Goal: Task Accomplishment & Management: Complete application form

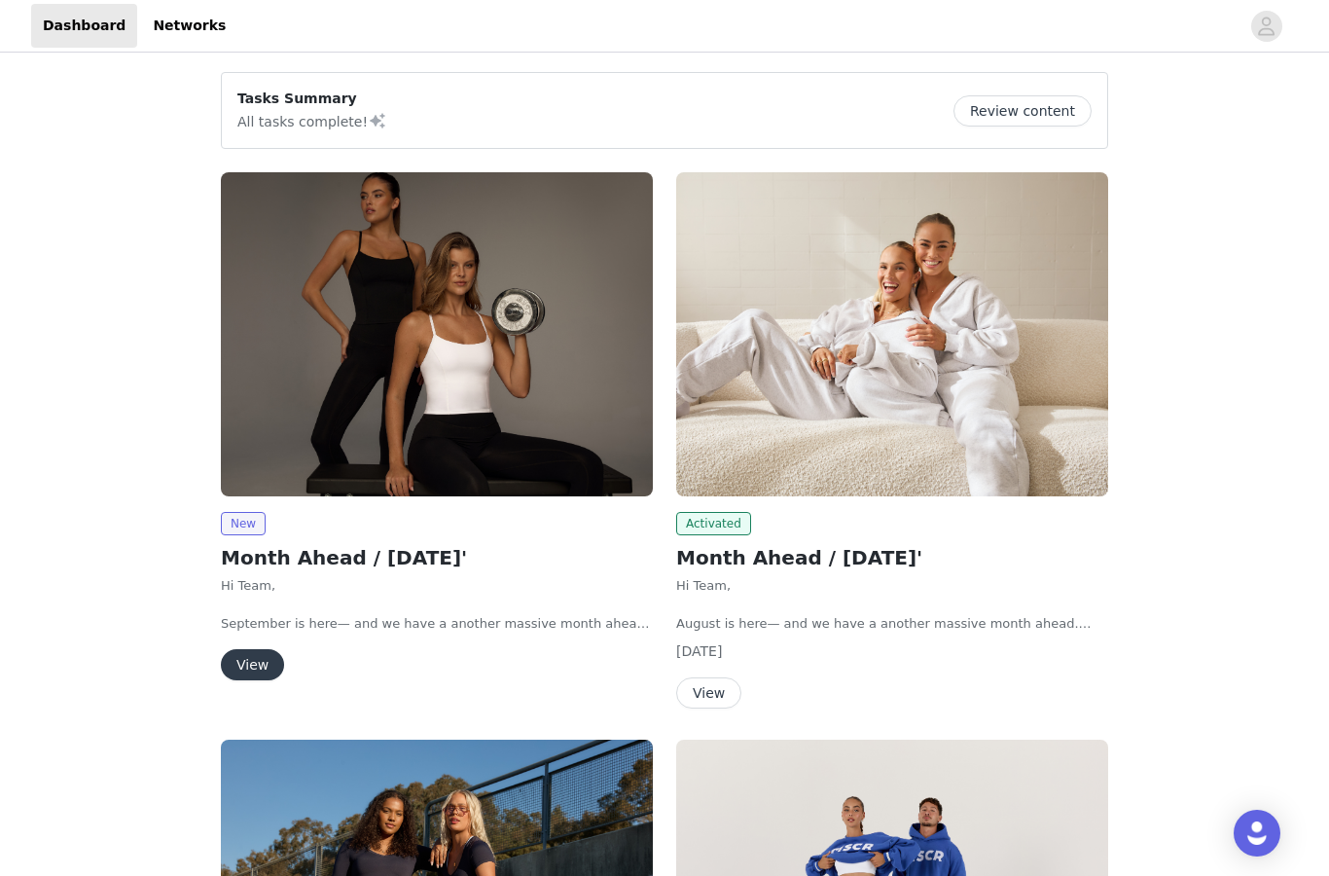
click at [262, 671] on button "View" at bounding box center [252, 664] width 63 height 31
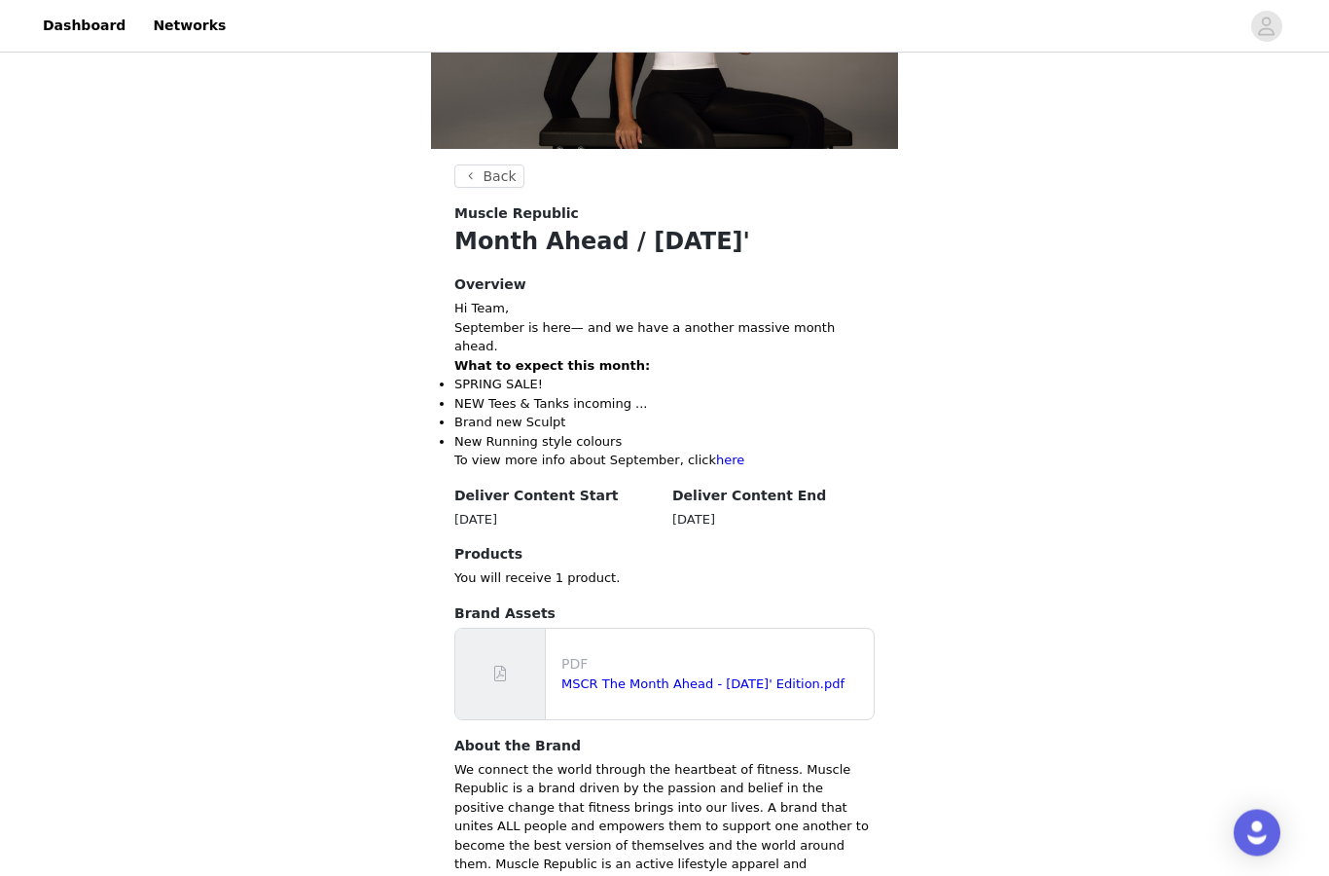
scroll to position [318, 0]
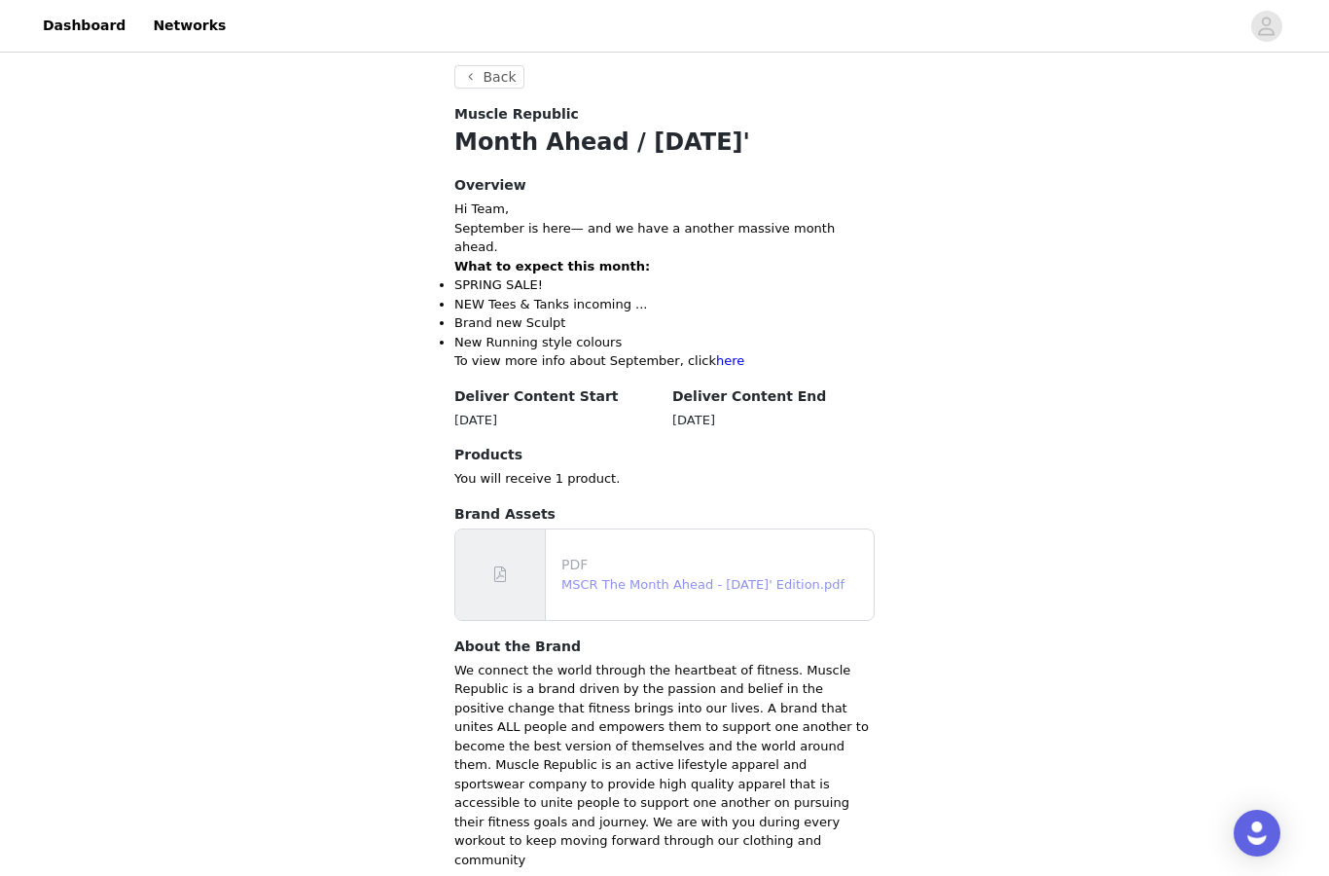
click at [691, 577] on link "MSCR The Month Ahead - September 25' Edition.pdf" at bounding box center [702, 584] width 283 height 15
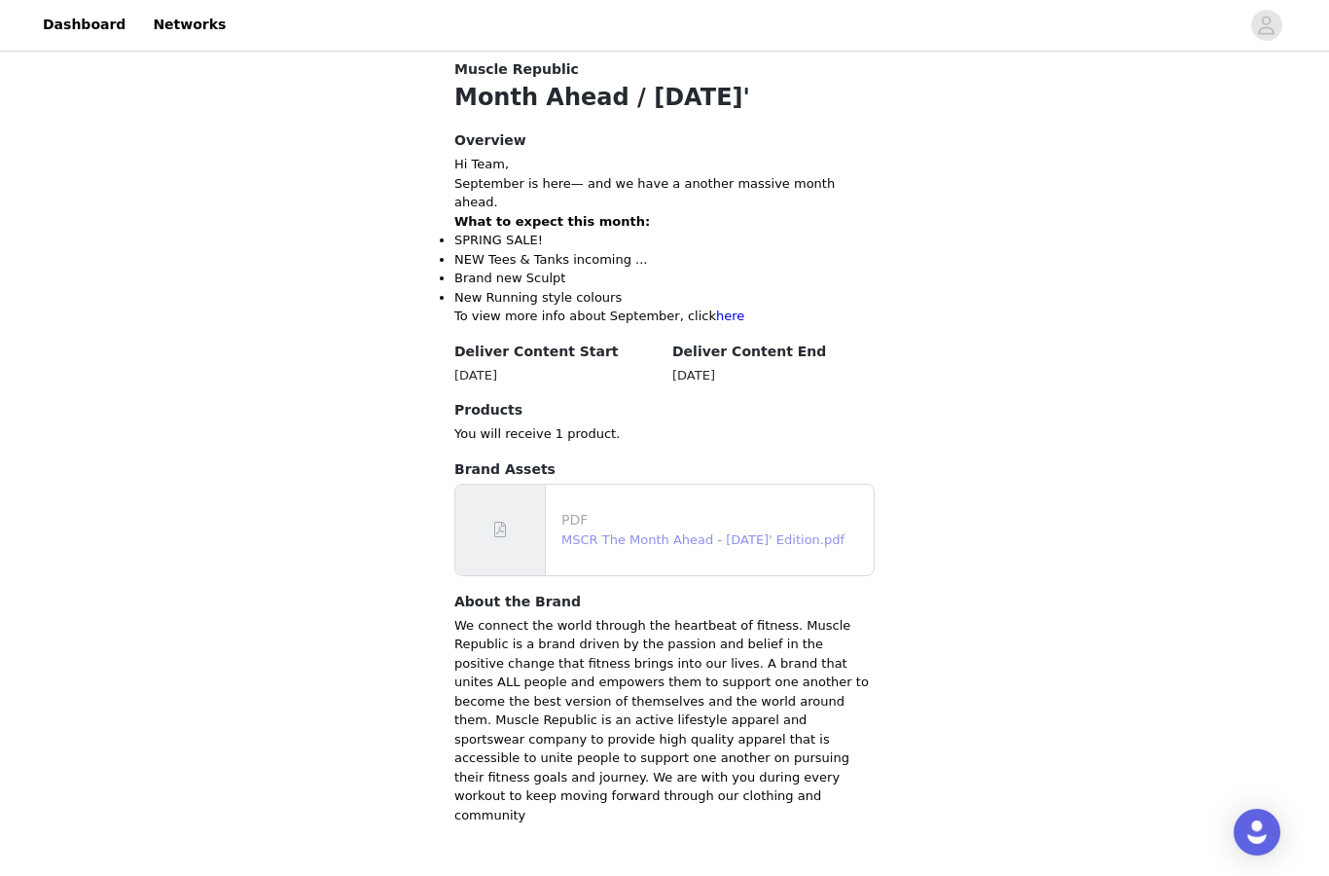
scroll to position [320, 0]
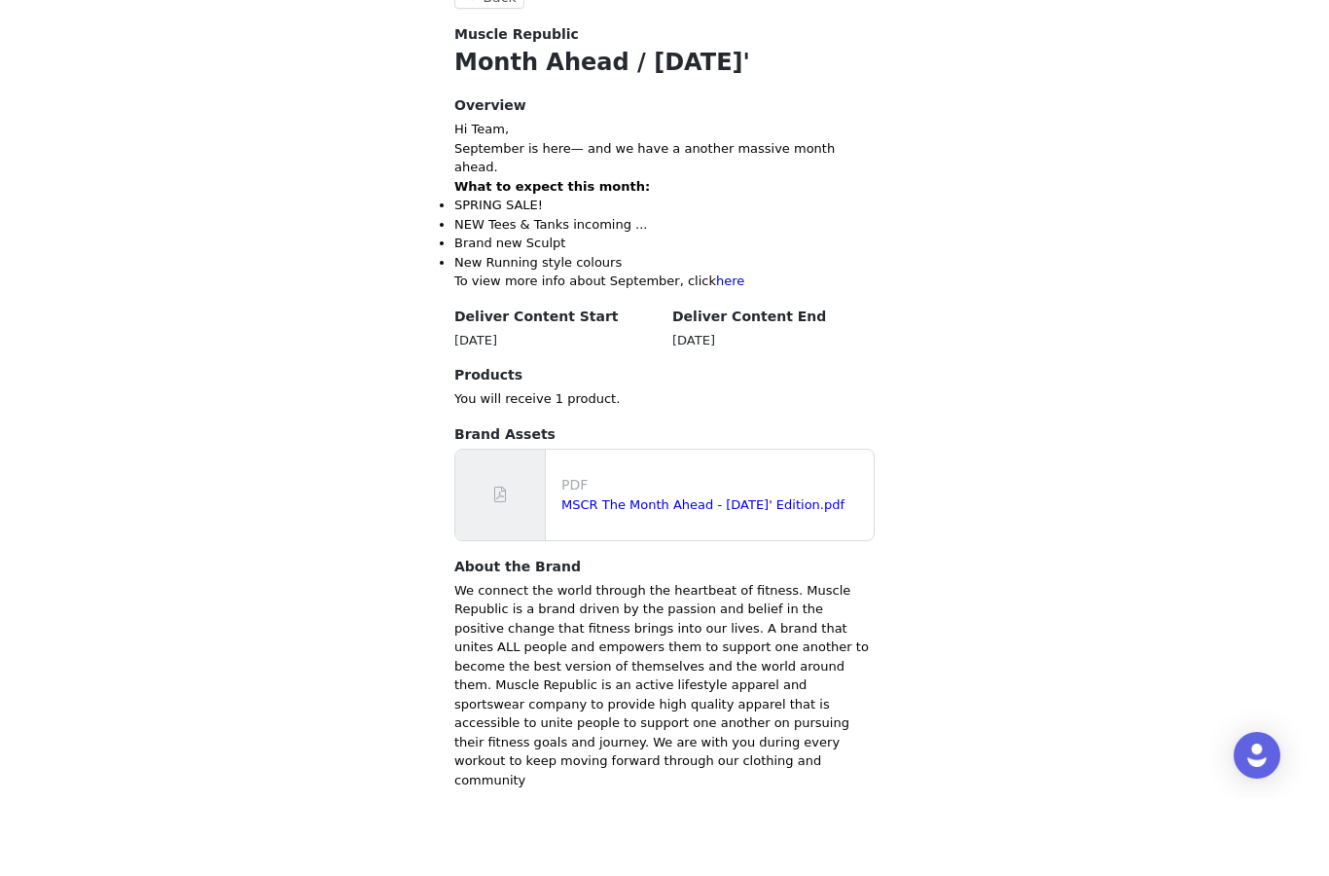
scroll to position [398, 0]
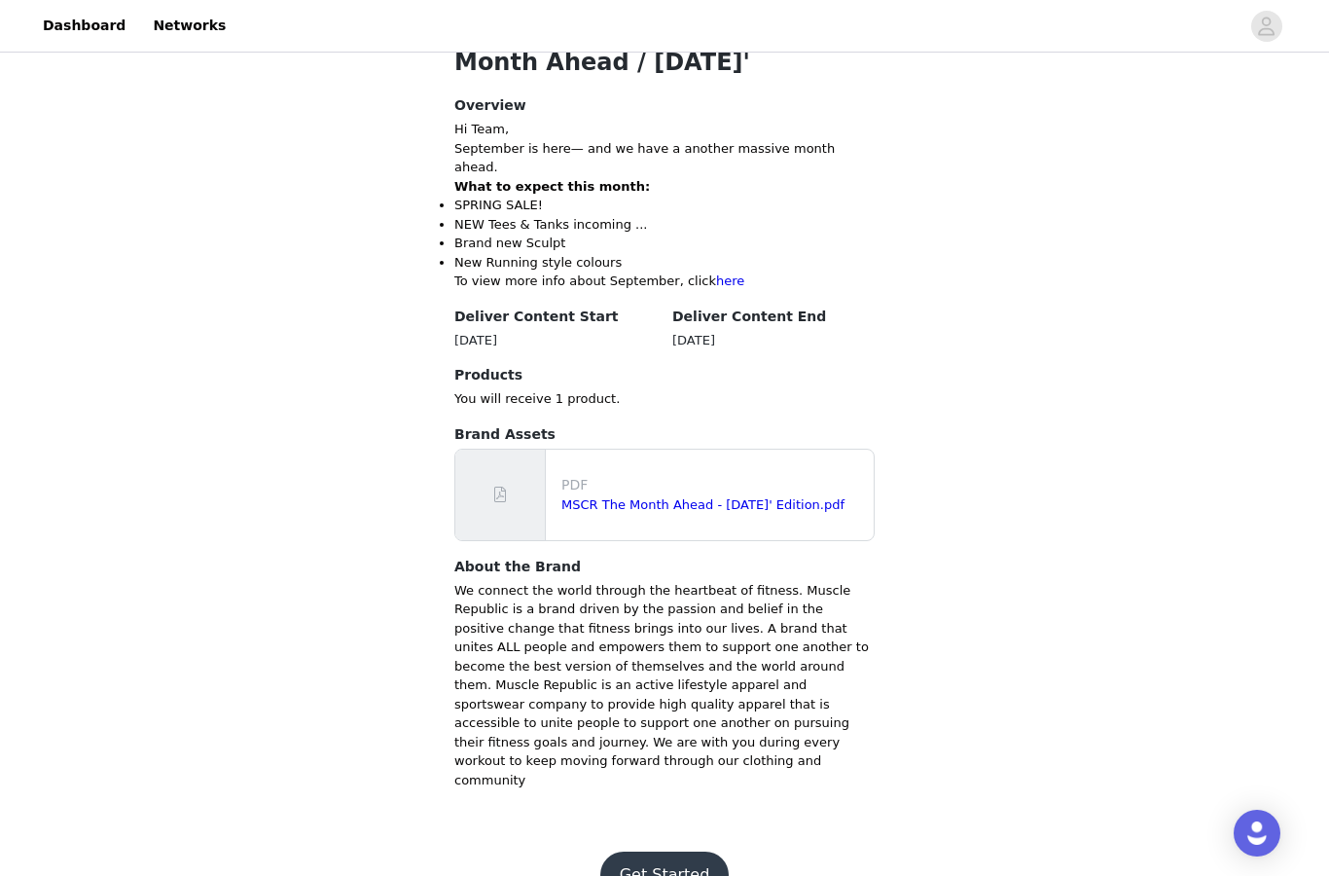
click at [630, 851] on button "Get Started" at bounding box center [664, 874] width 129 height 47
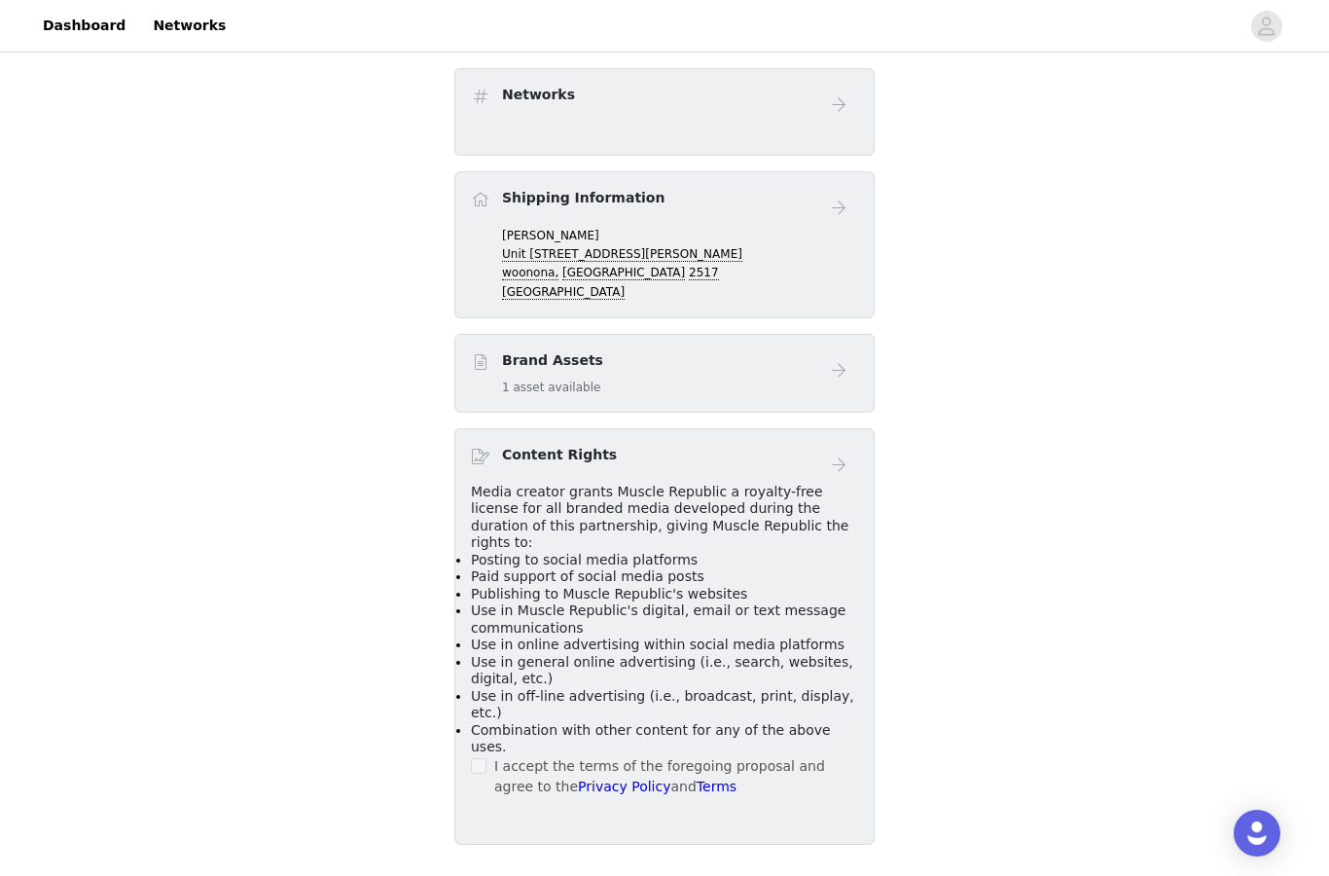
scroll to position [303, 0]
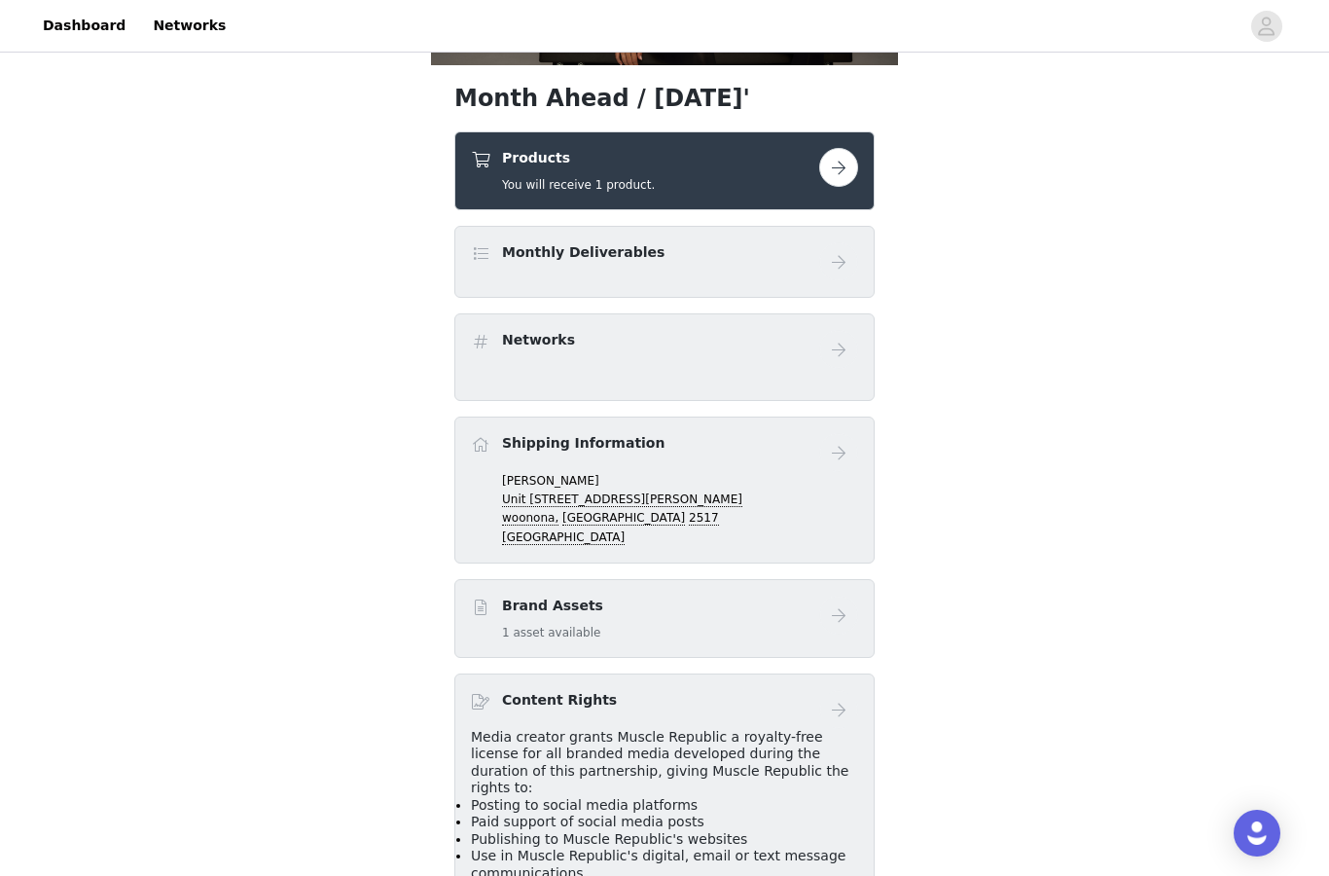
click at [751, 282] on div "Monthly Deliverables" at bounding box center [664, 262] width 420 height 72
click at [844, 158] on button "button" at bounding box center [838, 167] width 39 height 39
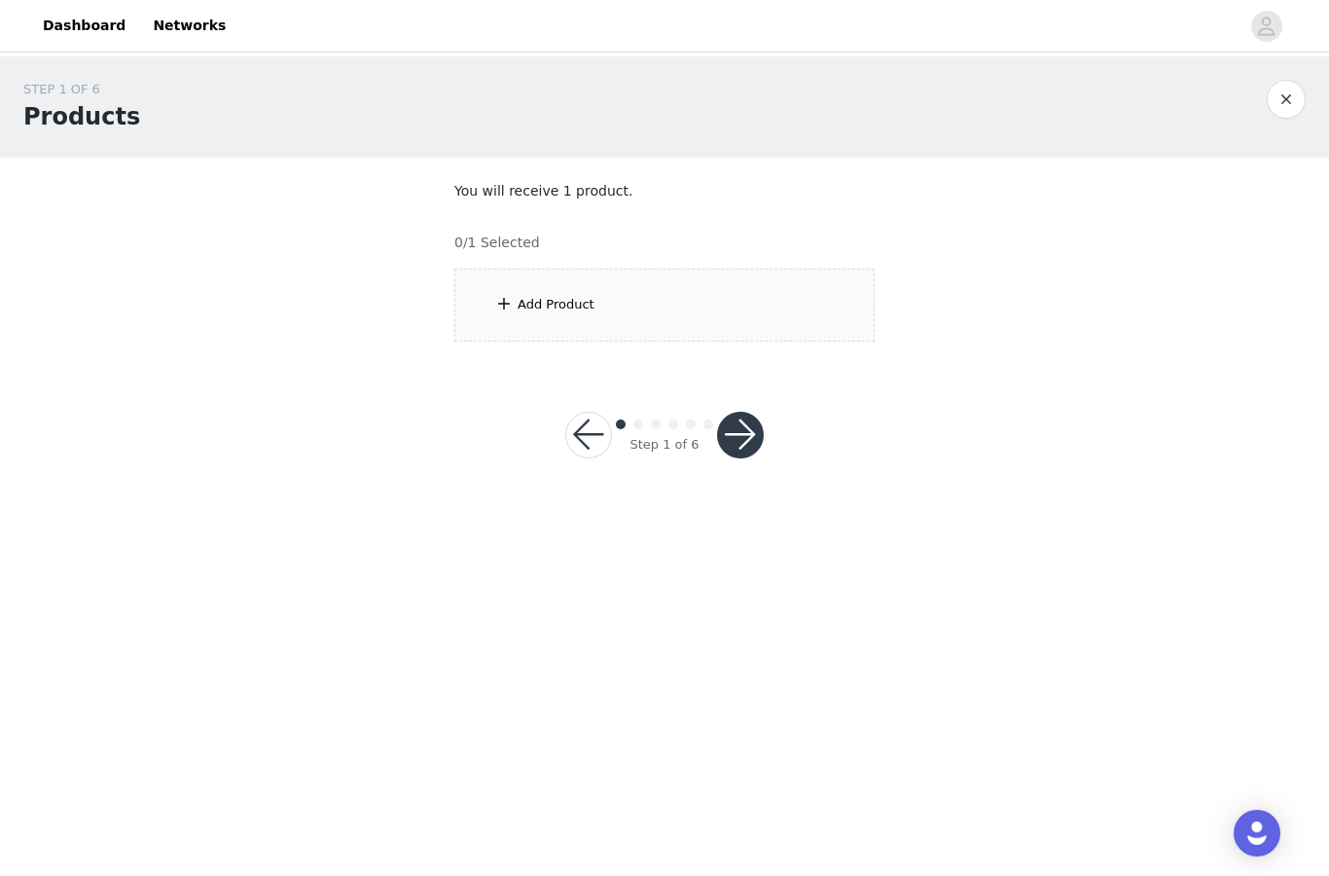
click at [682, 328] on div "Add Product" at bounding box center [664, 305] width 420 height 73
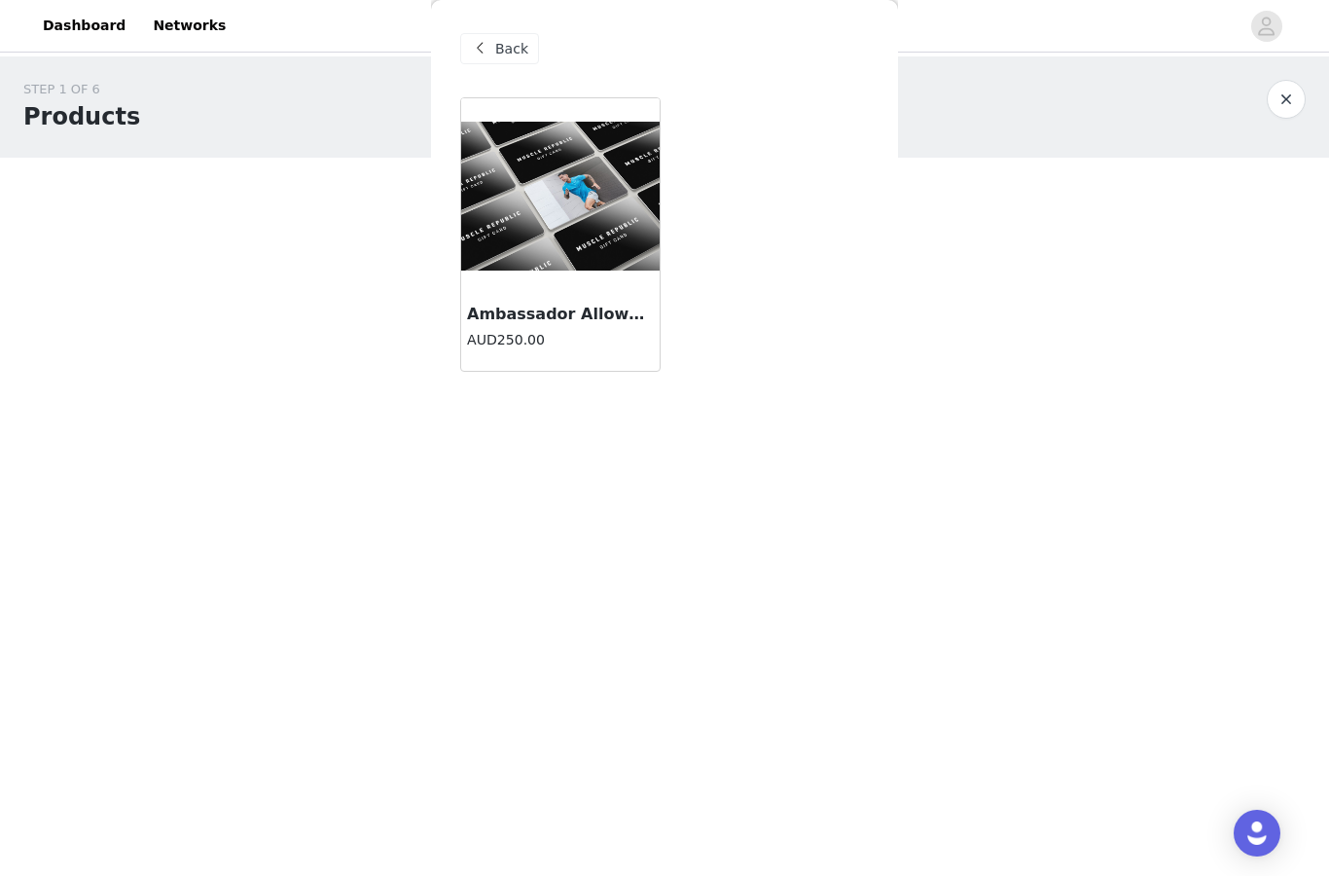
click at [582, 350] on div "AUD250.00" at bounding box center [560, 342] width 187 height 24
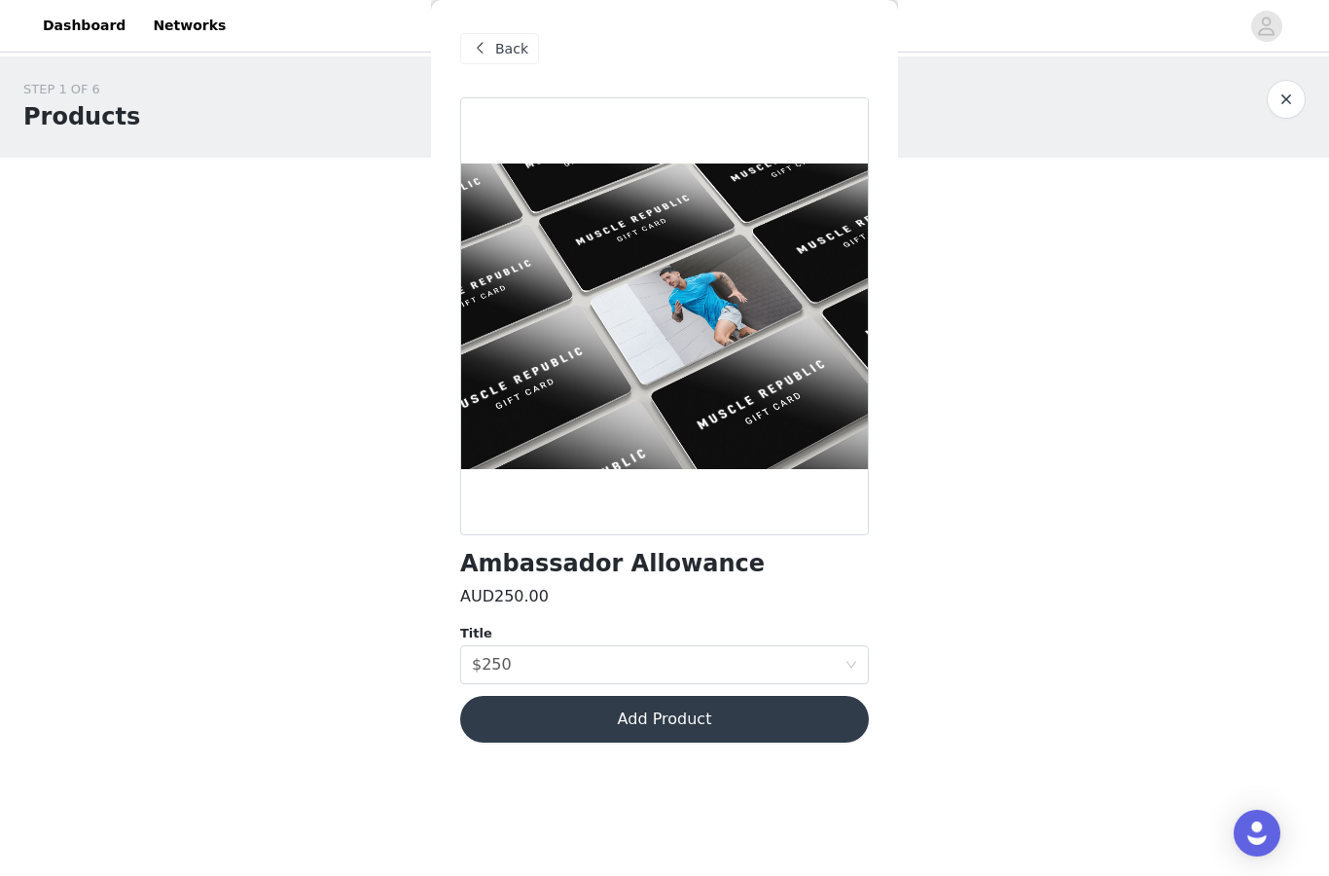
click at [693, 704] on button "Add Product" at bounding box center [664, 719] width 409 height 47
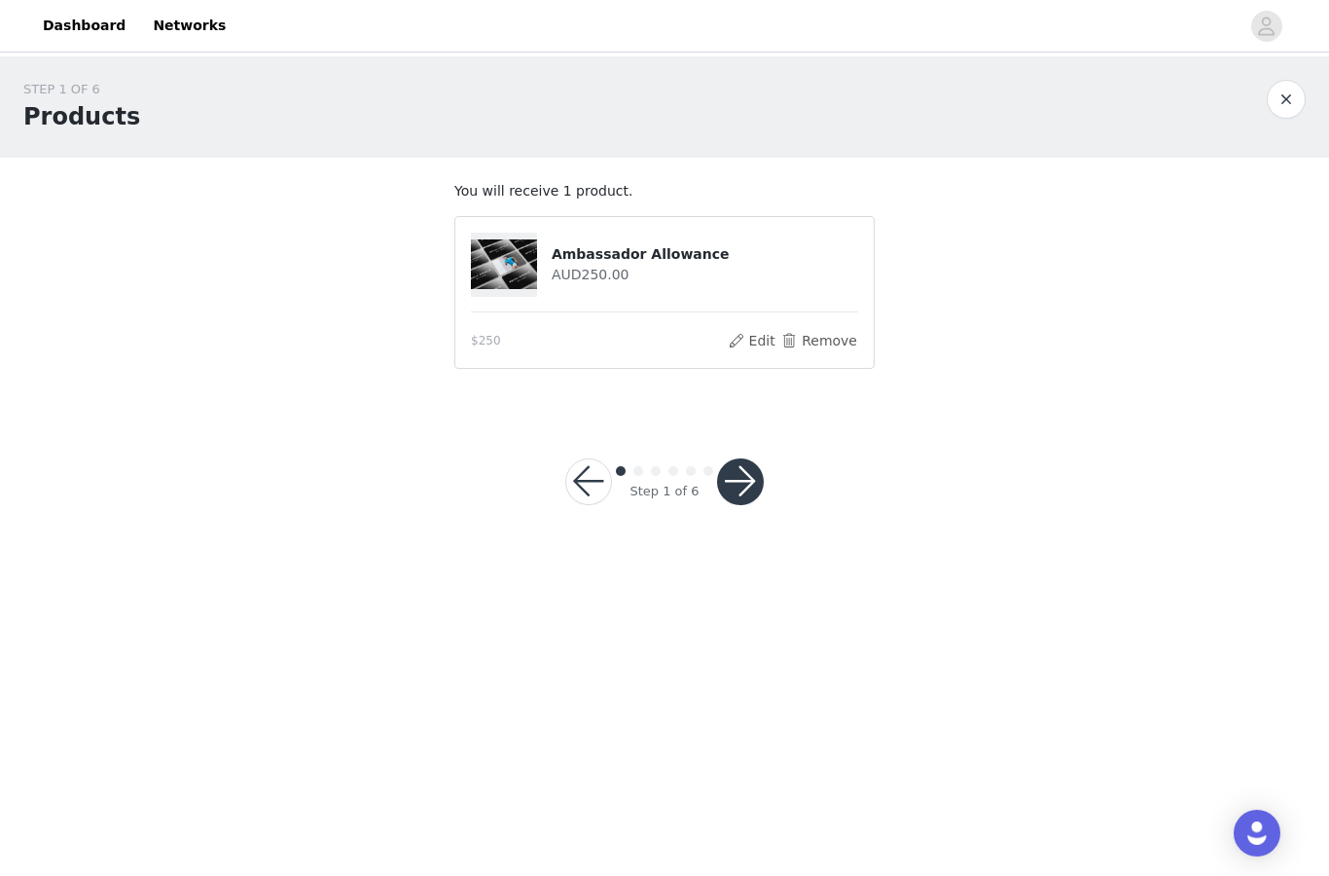
click at [745, 486] on button "button" at bounding box center [740, 481] width 47 height 47
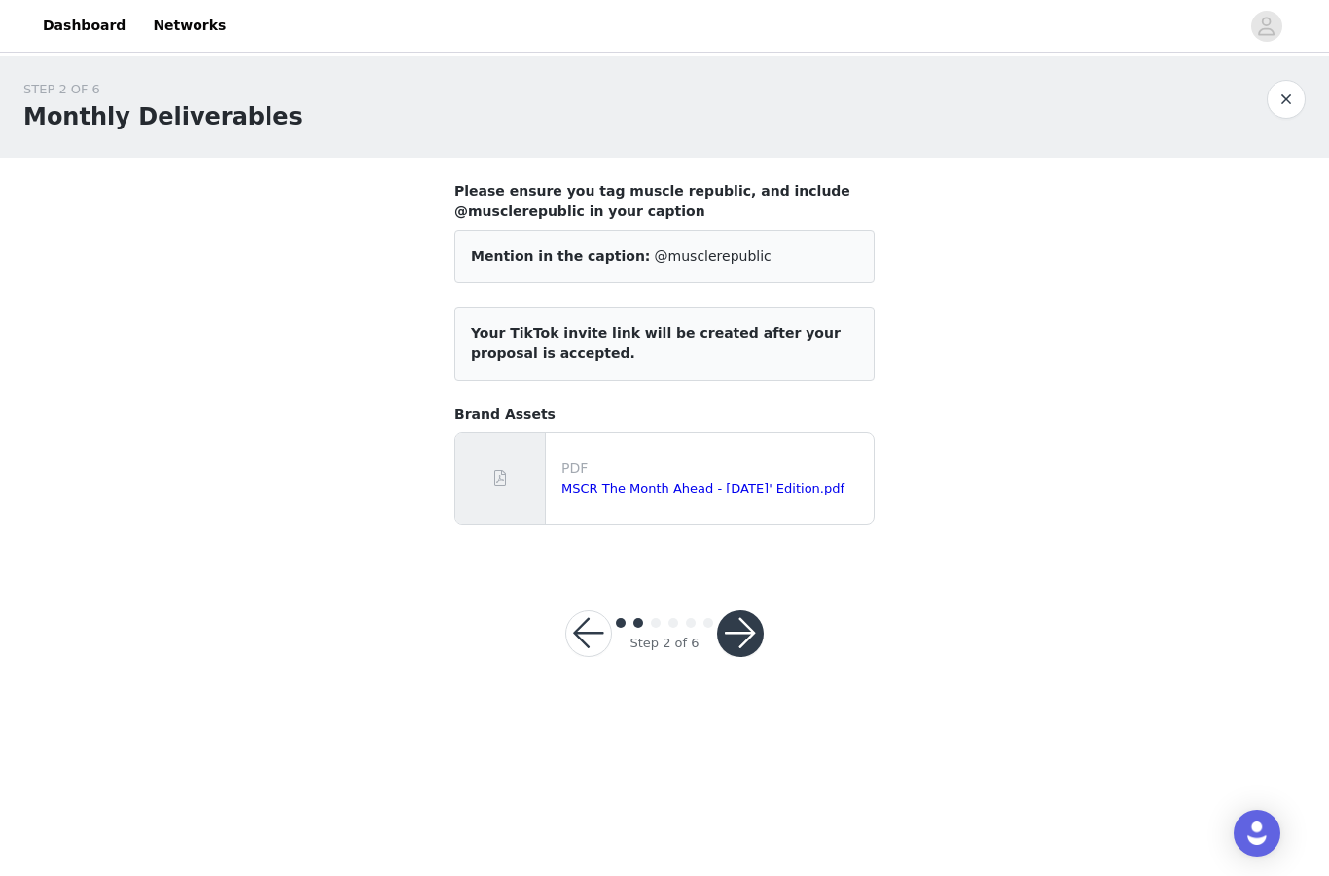
click at [736, 629] on button "button" at bounding box center [740, 633] width 47 height 47
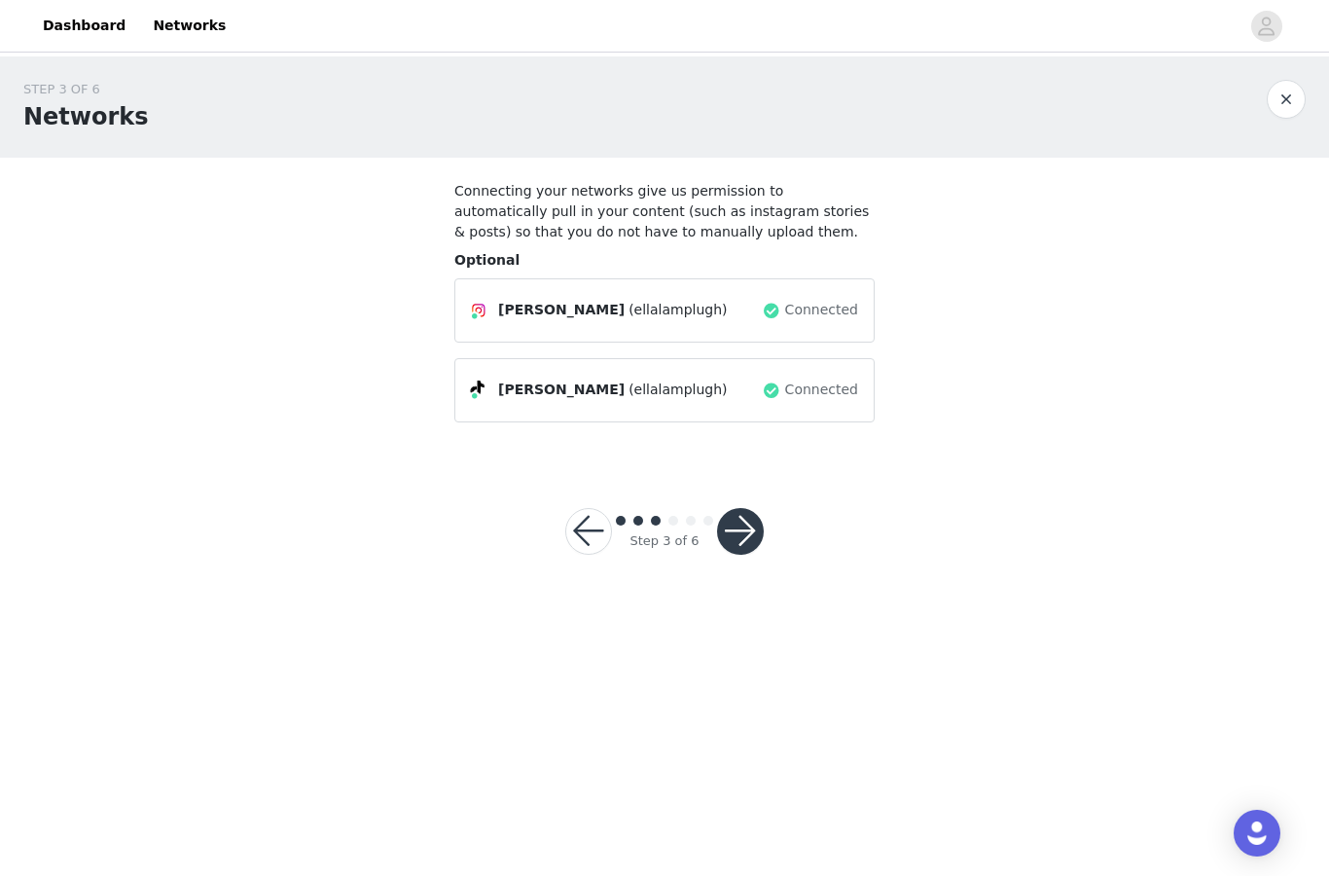
click at [746, 520] on button "button" at bounding box center [740, 531] width 47 height 47
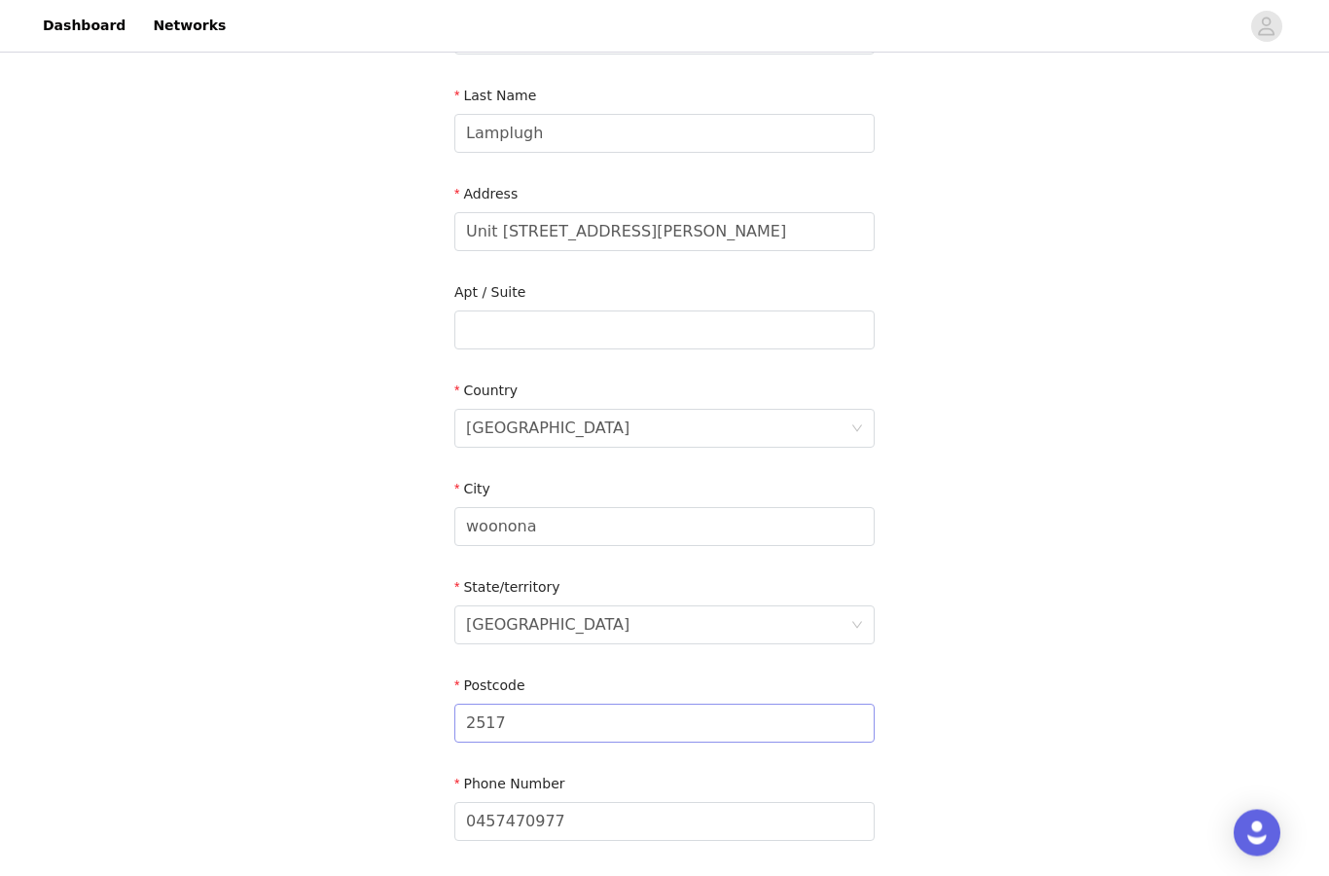
scroll to position [373, 0]
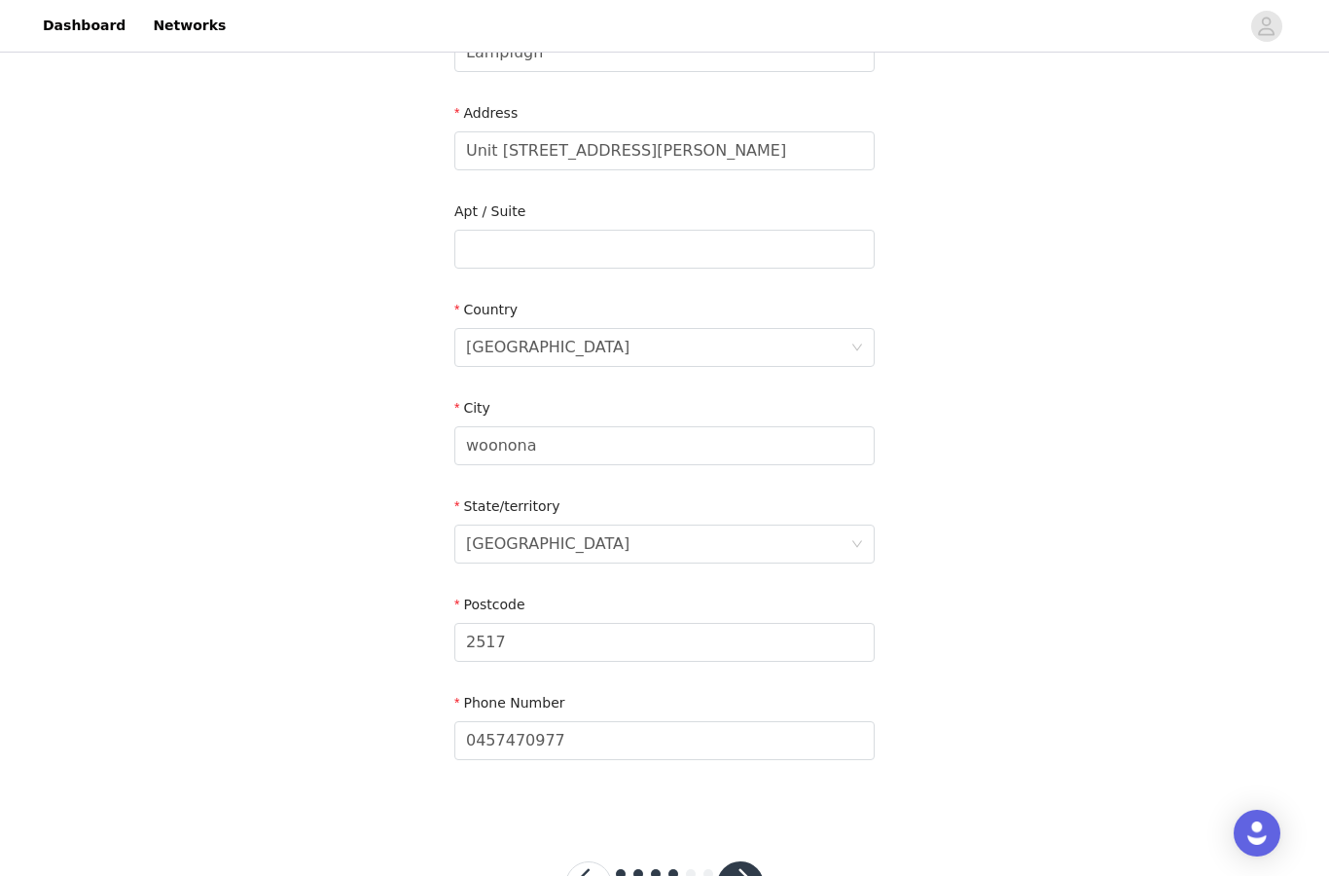
click at [750, 875] on button "button" at bounding box center [740, 884] width 47 height 47
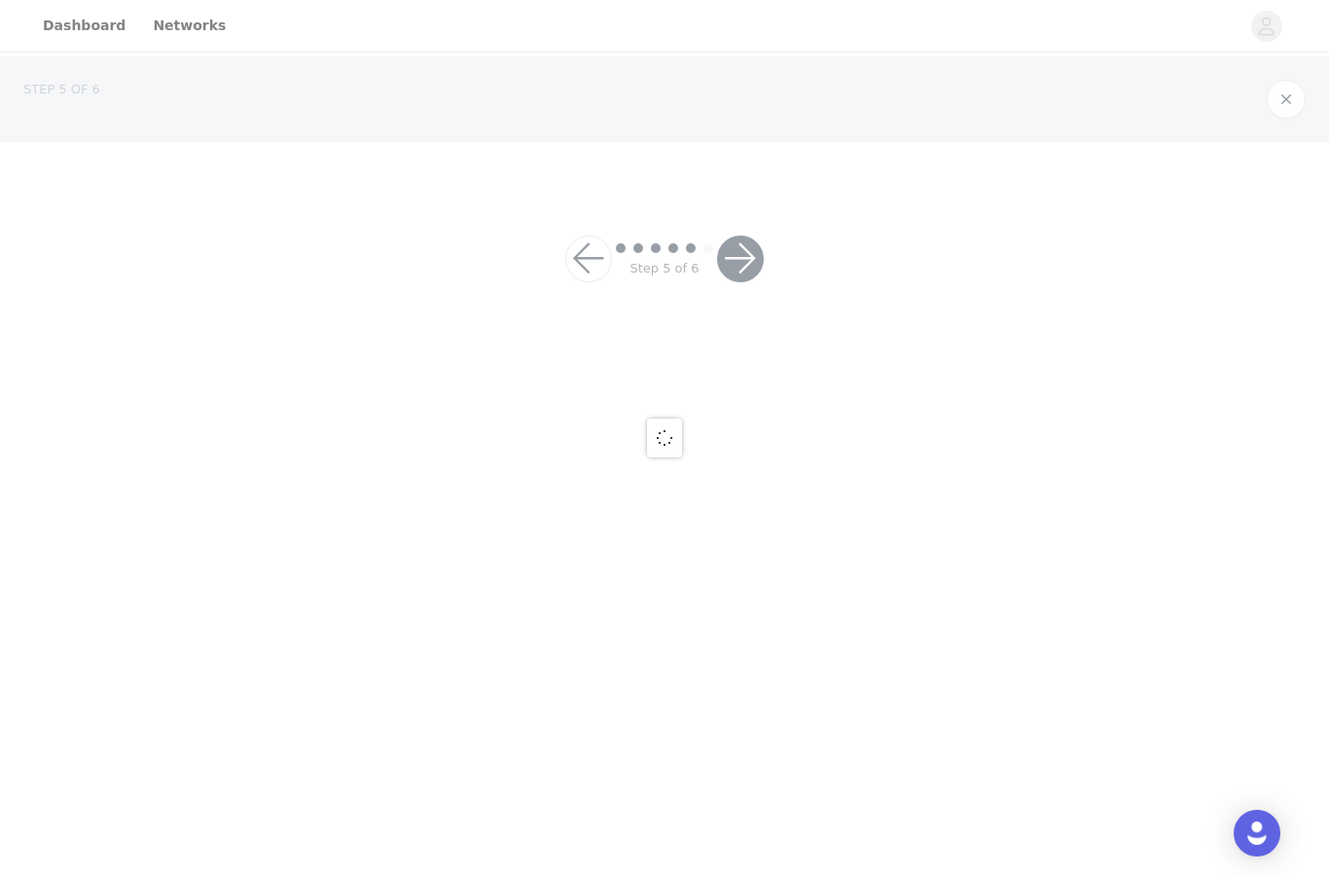
click at [750, 799] on div at bounding box center [664, 438] width 1329 height 876
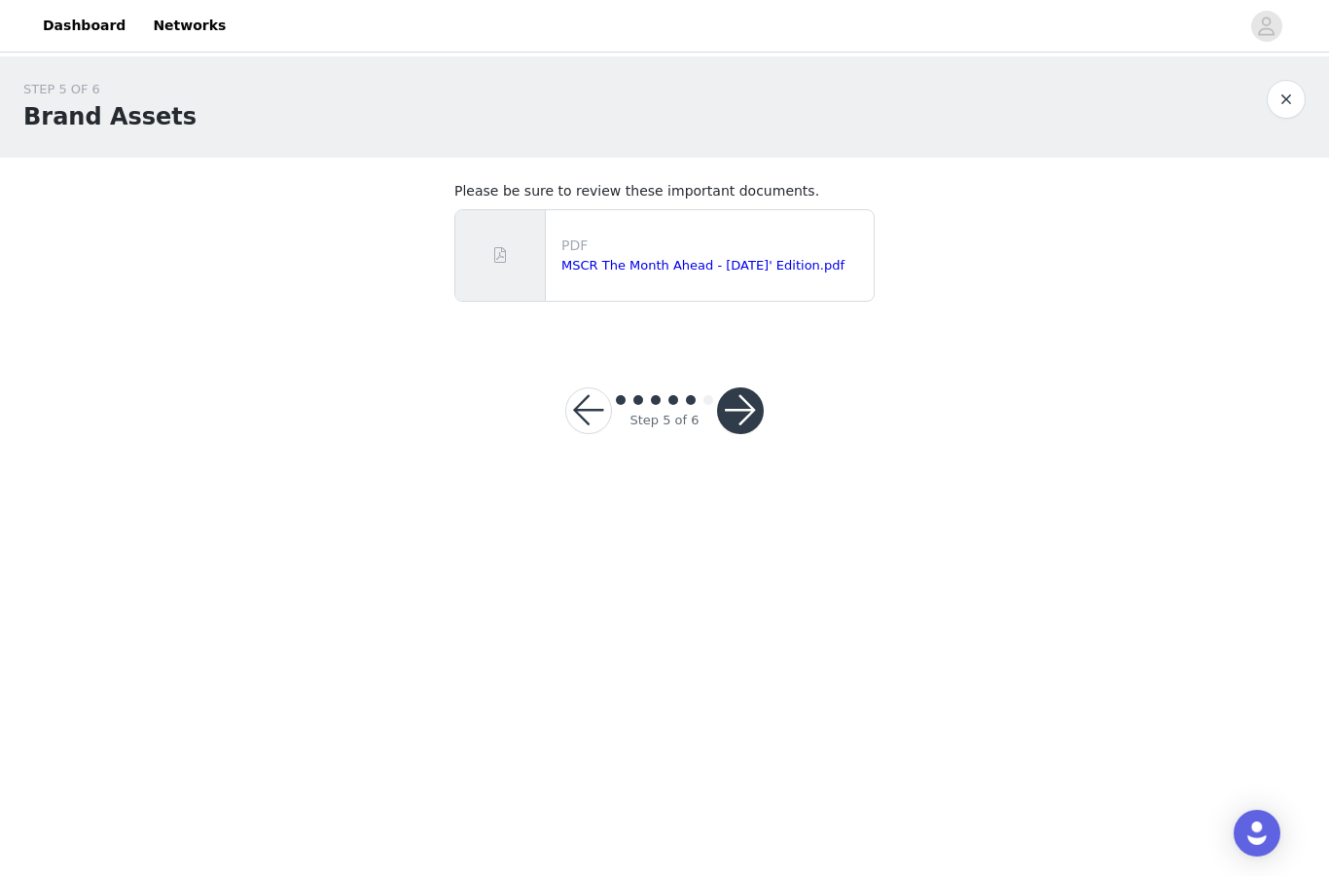
click at [736, 424] on button "button" at bounding box center [740, 410] width 47 height 47
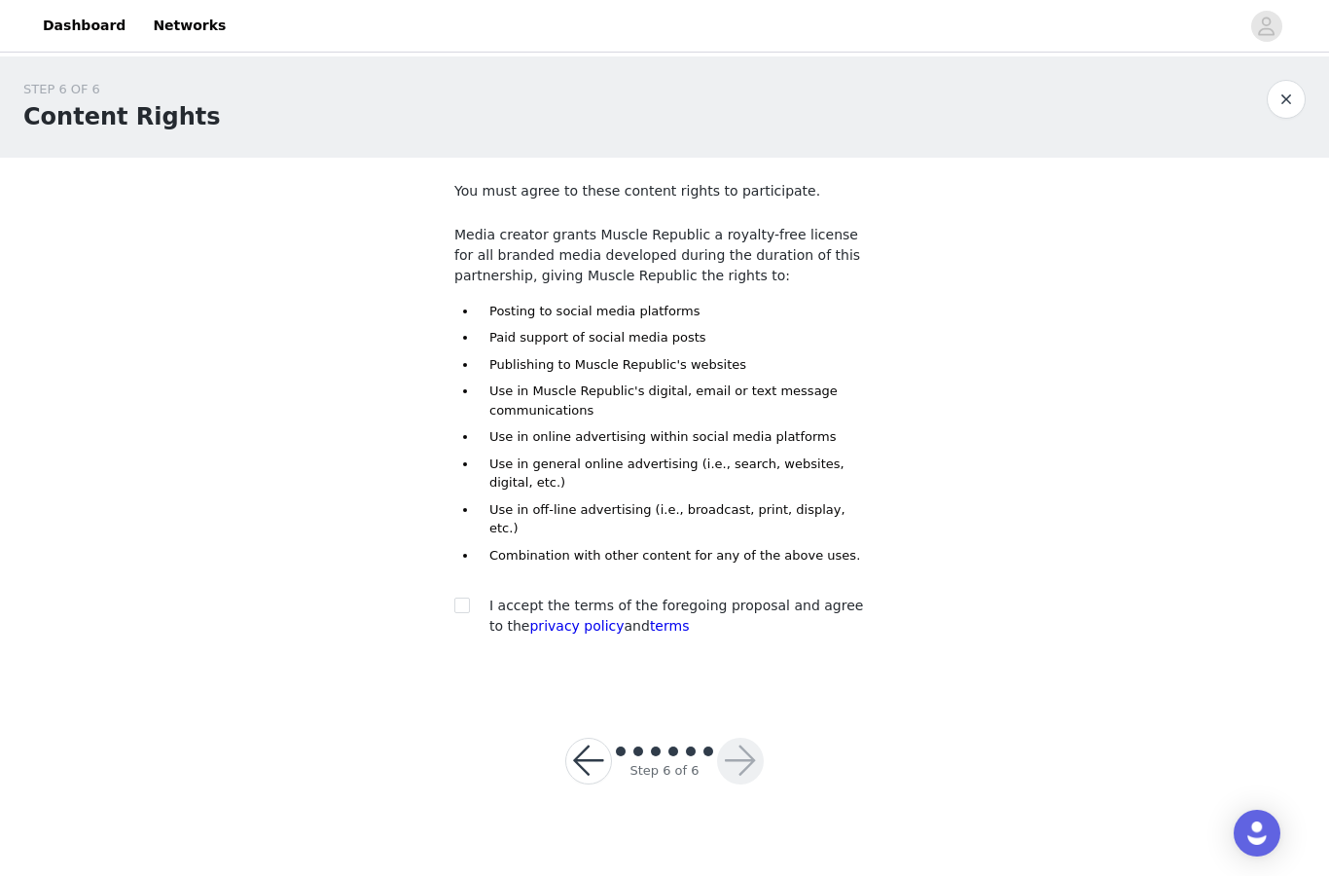
click at [459, 601] on div "I accept the terms of the foregoing proposal and agree to the privacy policy an…" at bounding box center [664, 615] width 420 height 41
click at [474, 595] on div at bounding box center [467, 605] width 27 height 20
click at [454, 597] on input "checkbox" at bounding box center [461, 604] width 14 height 14
checkbox input "true"
click at [739, 743] on button "button" at bounding box center [740, 760] width 47 height 47
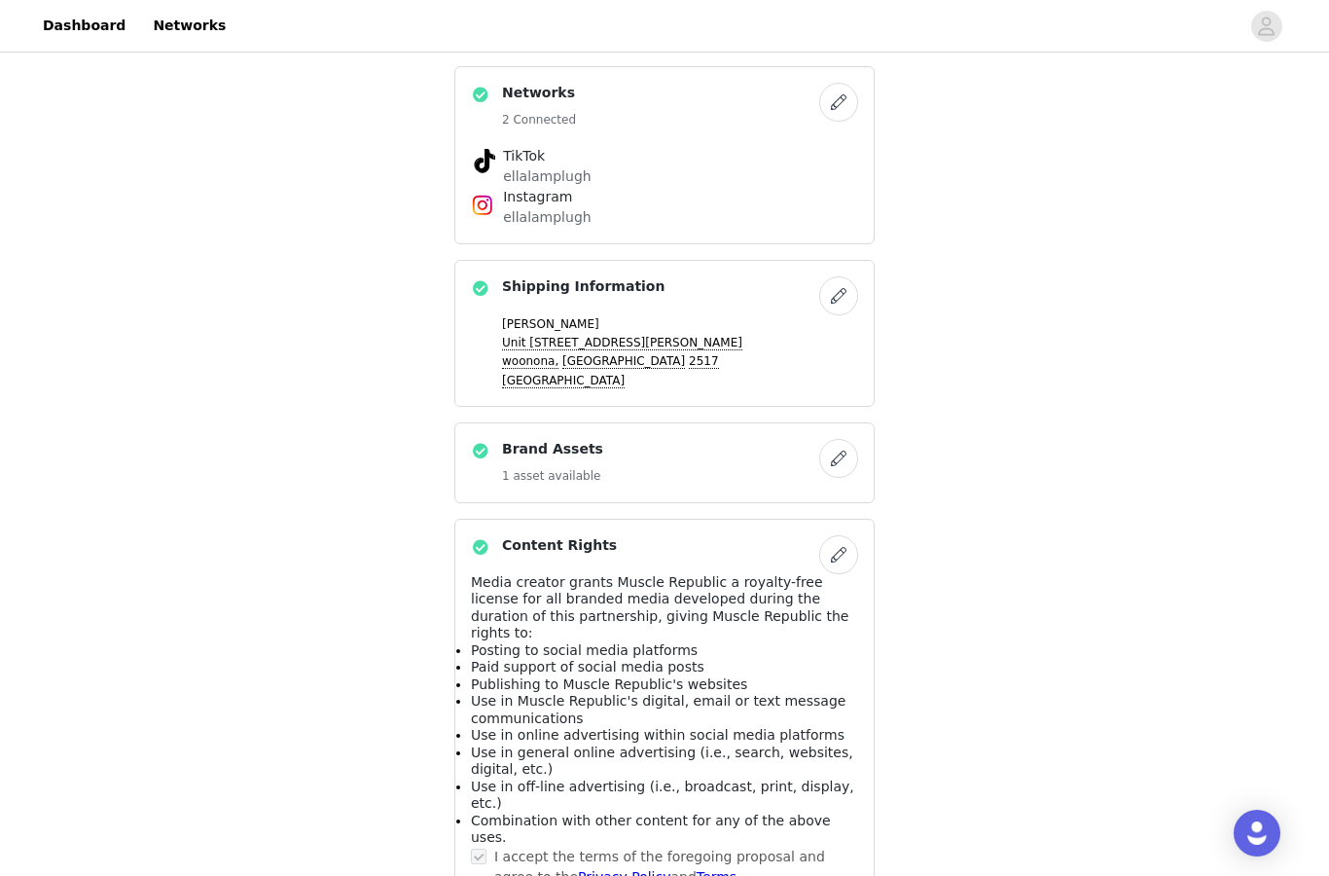
scroll to position [729, 0]
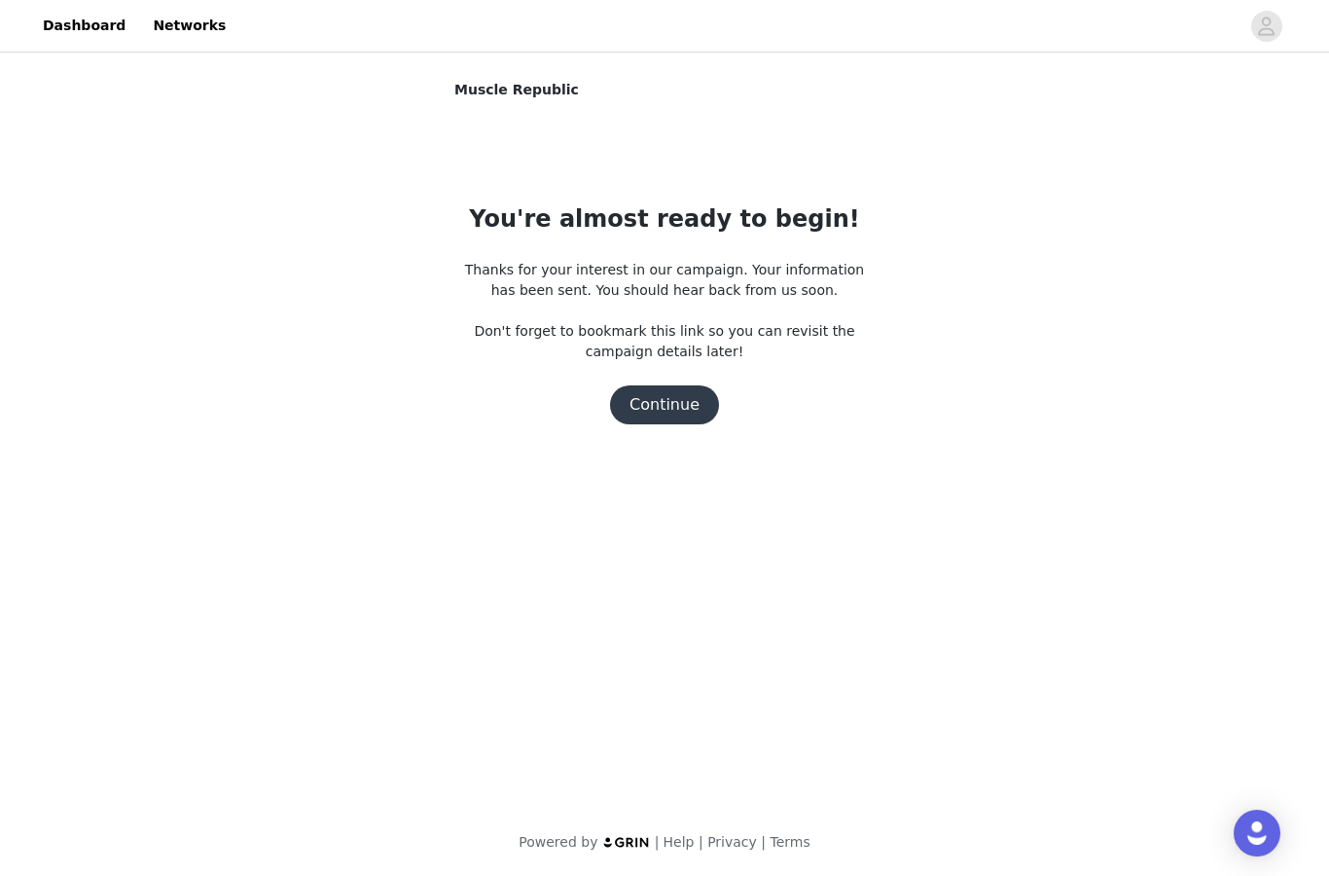
click at [641, 415] on button "Continue" at bounding box center [664, 404] width 109 height 39
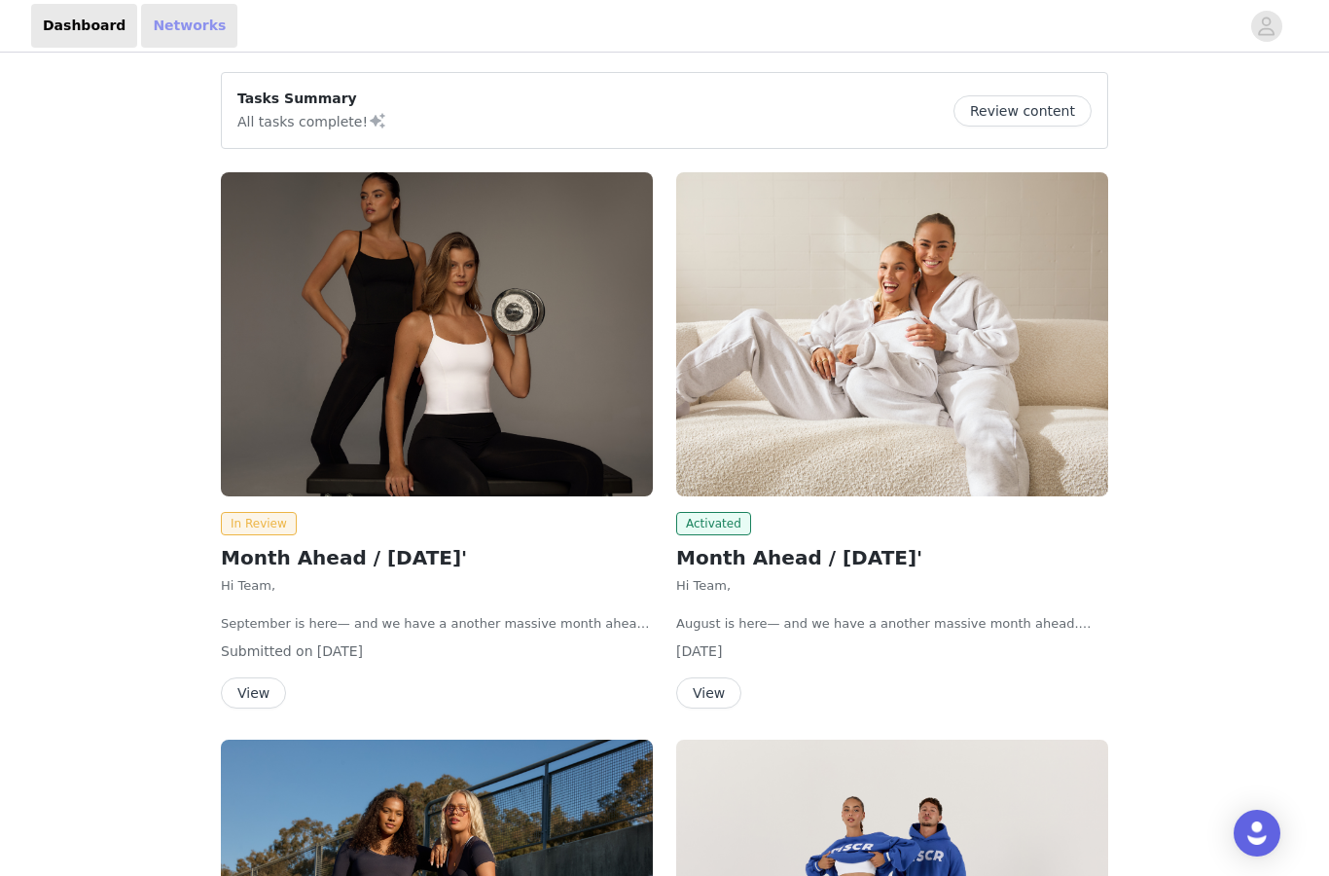
click at [165, 30] on link "Networks" at bounding box center [189, 26] width 96 height 44
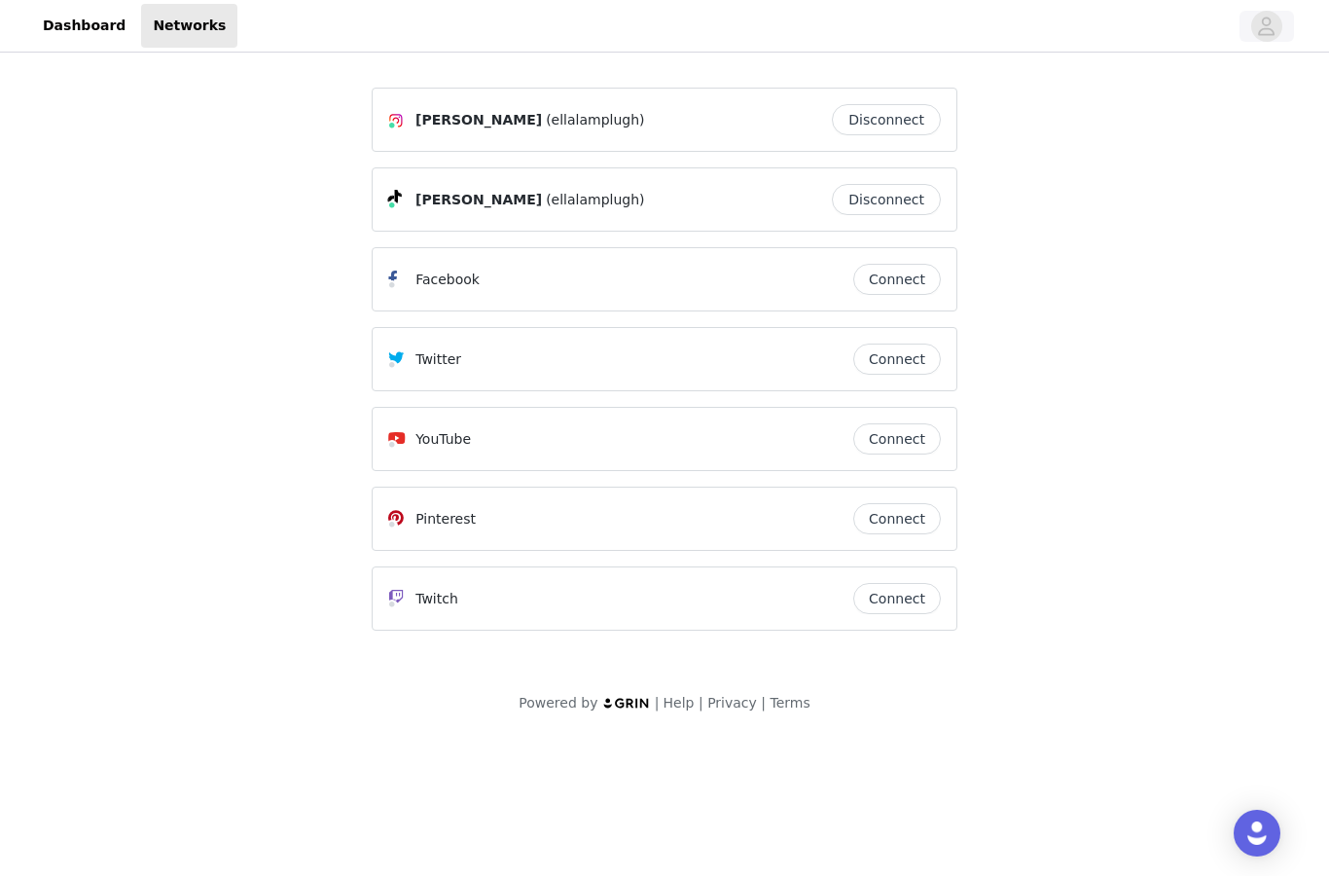
click at [1271, 23] on icon "avatar" at bounding box center [1267, 26] width 17 height 18
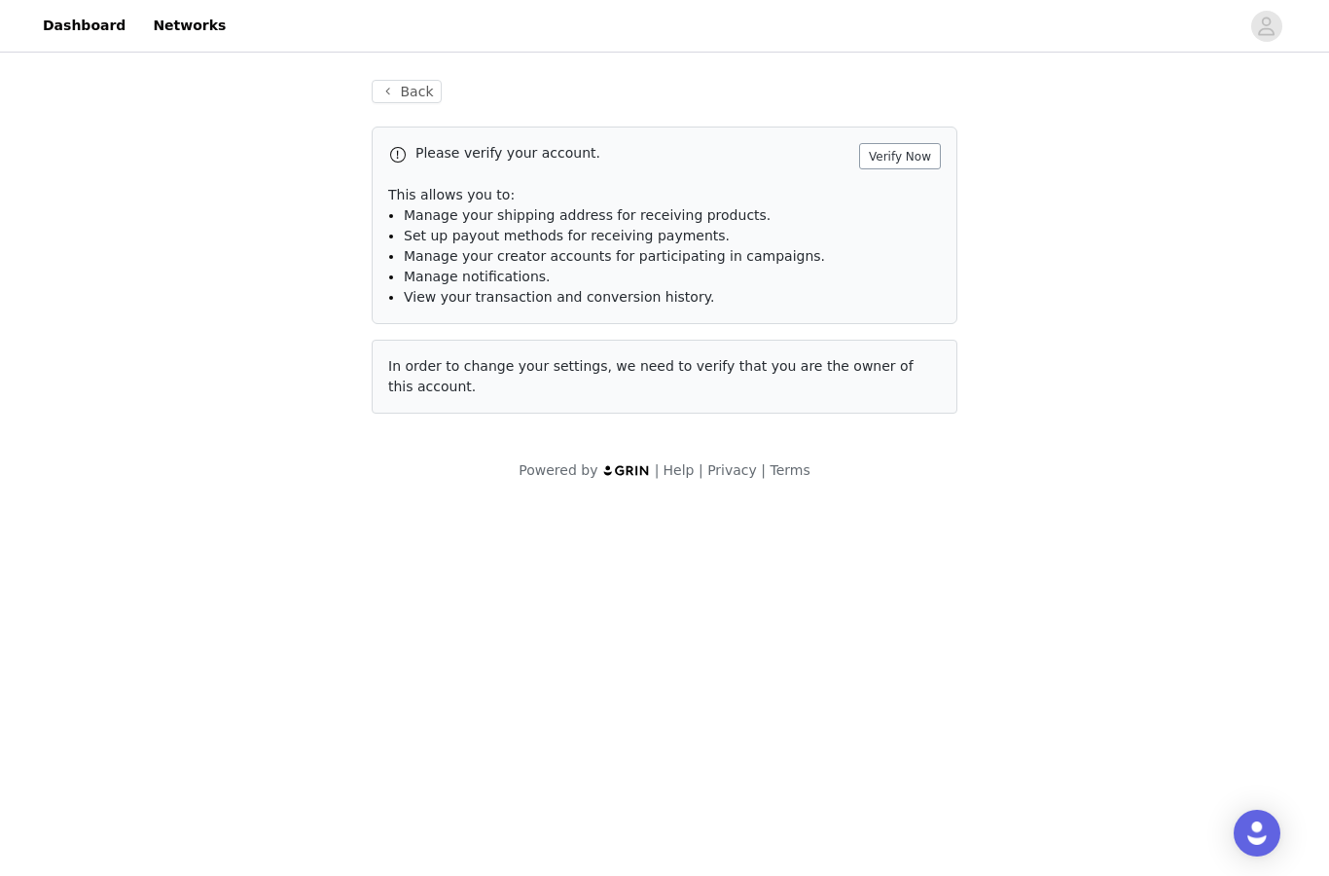
click at [902, 160] on button "Verify Now" at bounding box center [900, 156] width 82 height 26
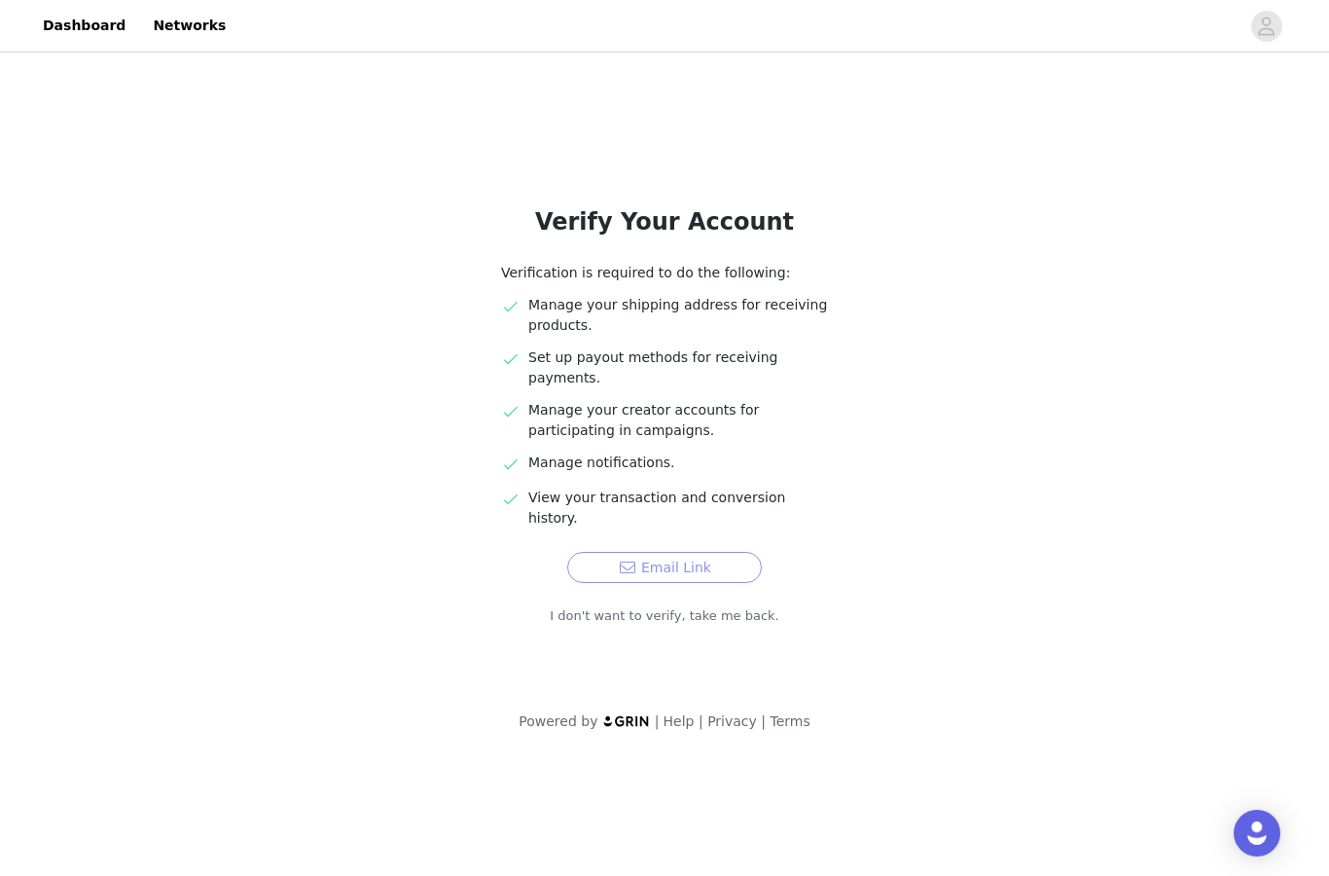
click at [702, 552] on button "Email Link" at bounding box center [664, 567] width 195 height 31
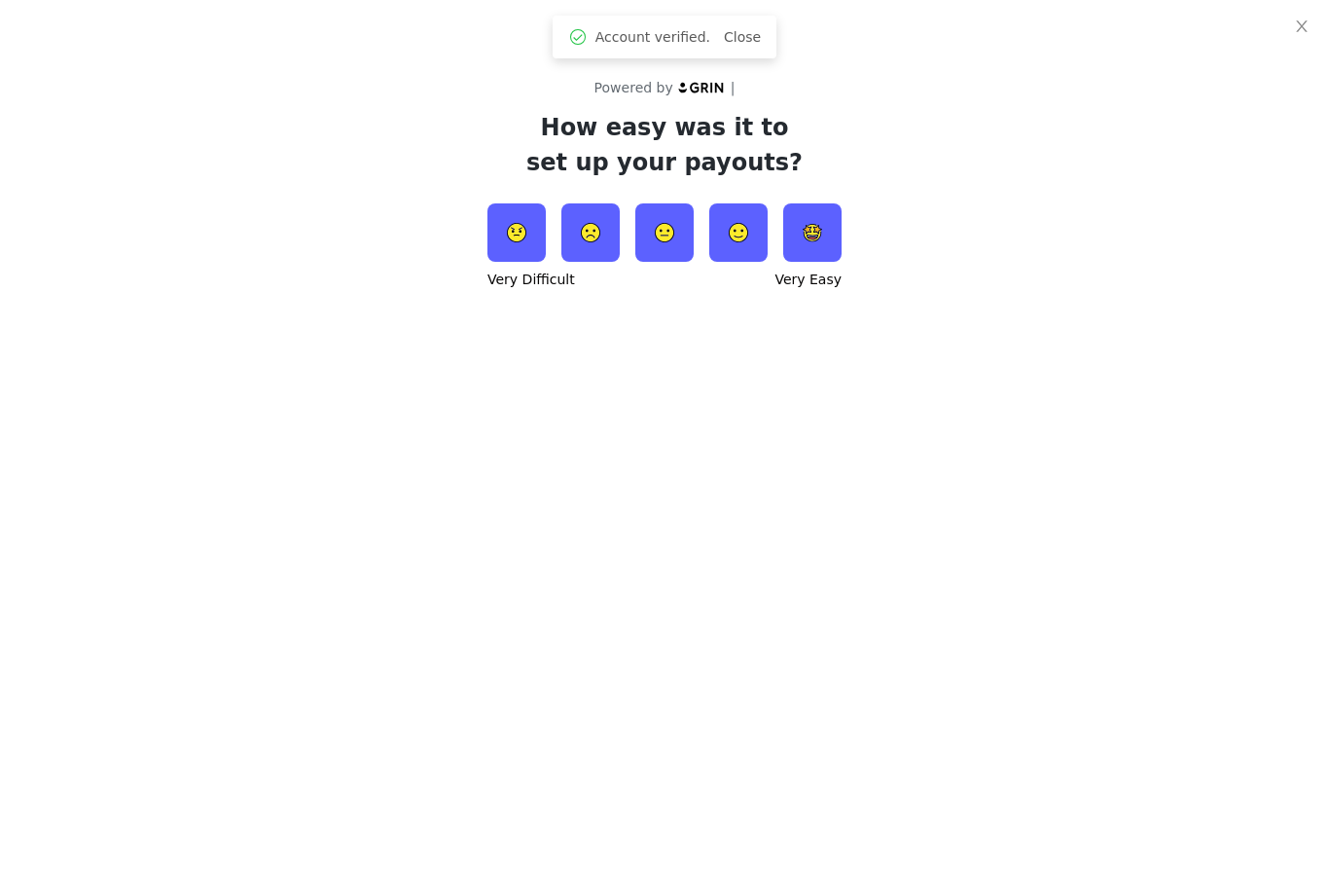
click at [772, 220] on div at bounding box center [738, 232] width 74 height 58
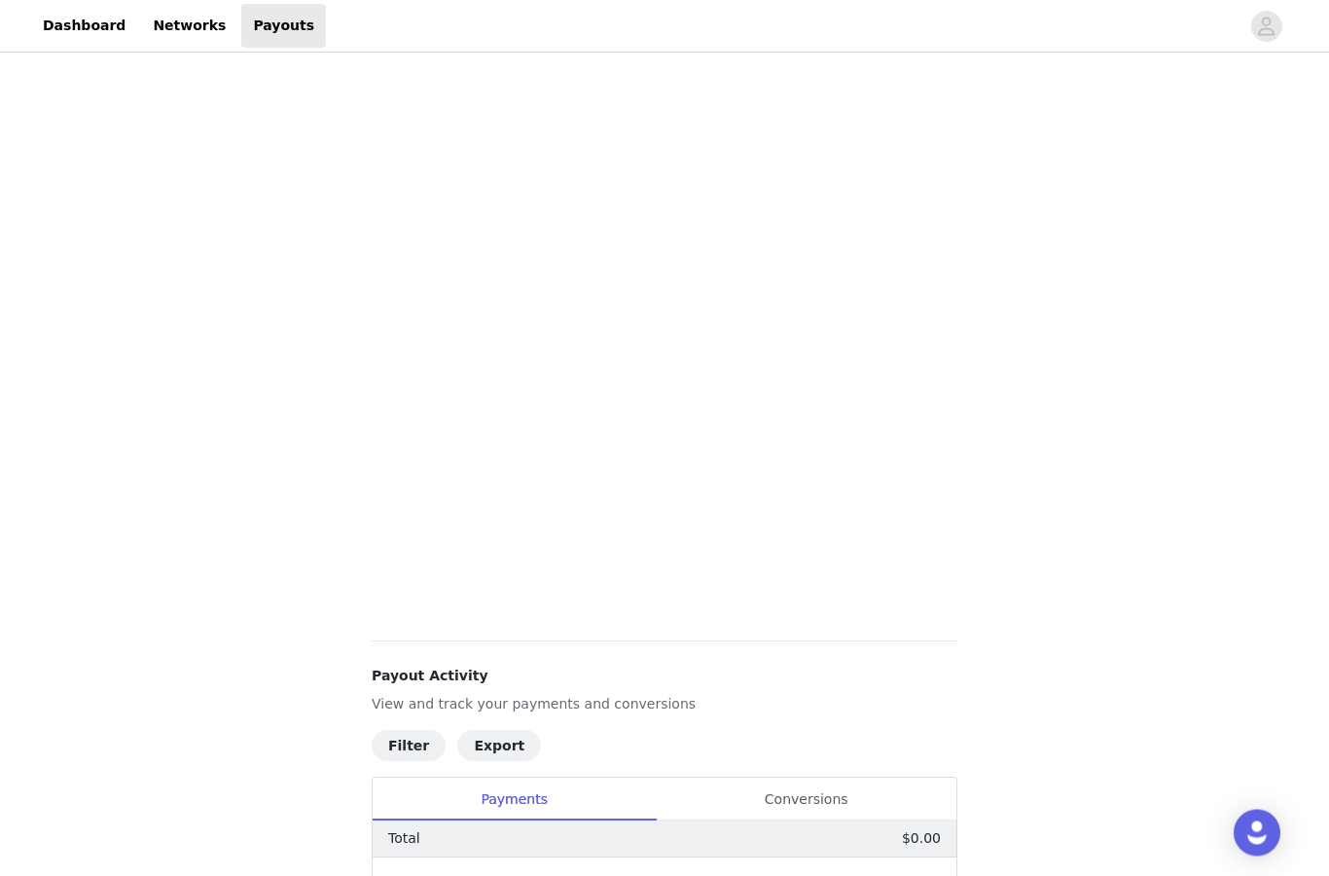
scroll to position [282, 0]
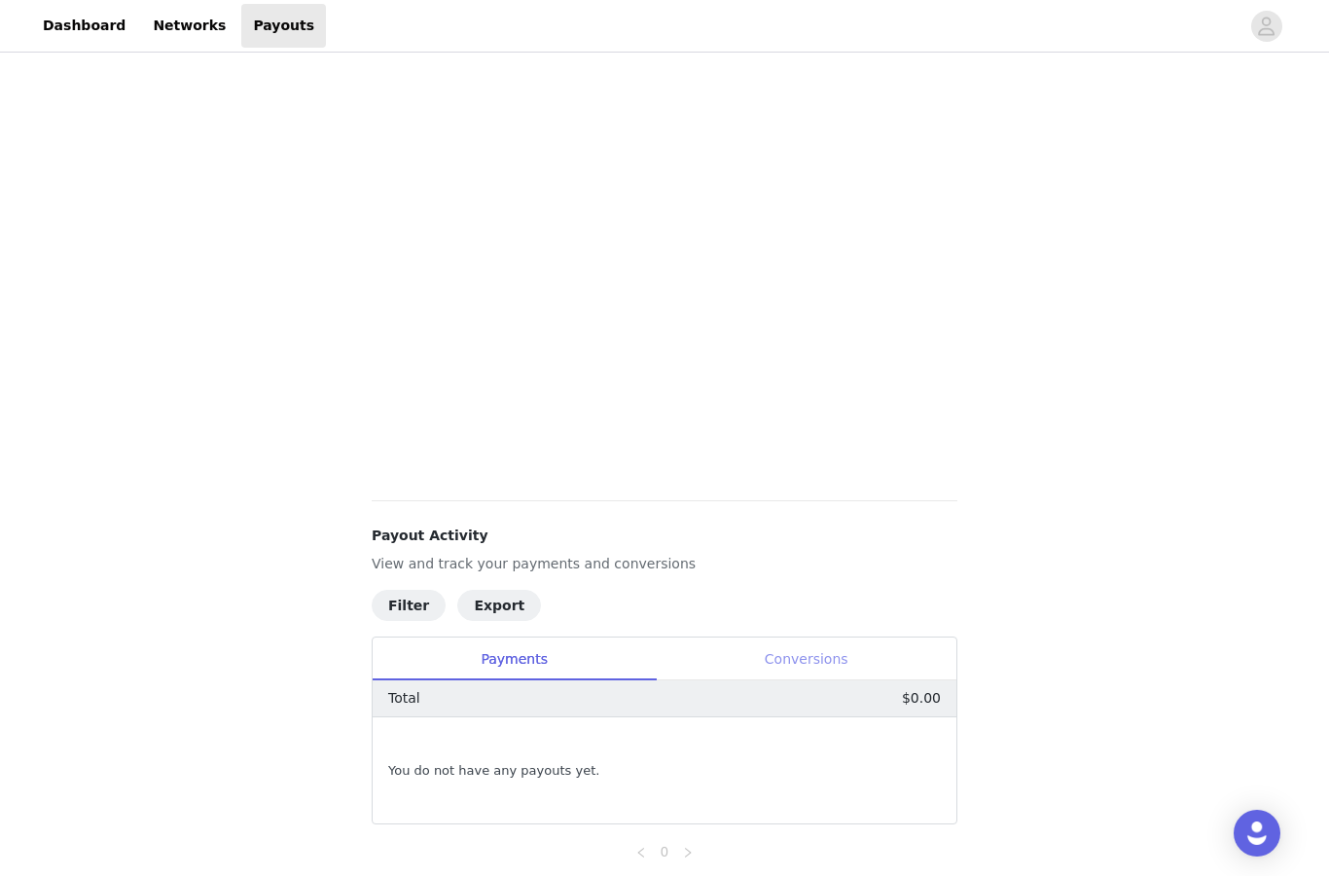
click at [811, 672] on div "Conversions" at bounding box center [806, 659] width 301 height 44
click at [530, 632] on div "Filter Export Payments Conversions Total $0.00 You do not have any conversions …" at bounding box center [665, 726] width 586 height 273
click at [509, 646] on div "Payments" at bounding box center [514, 659] width 283 height 44
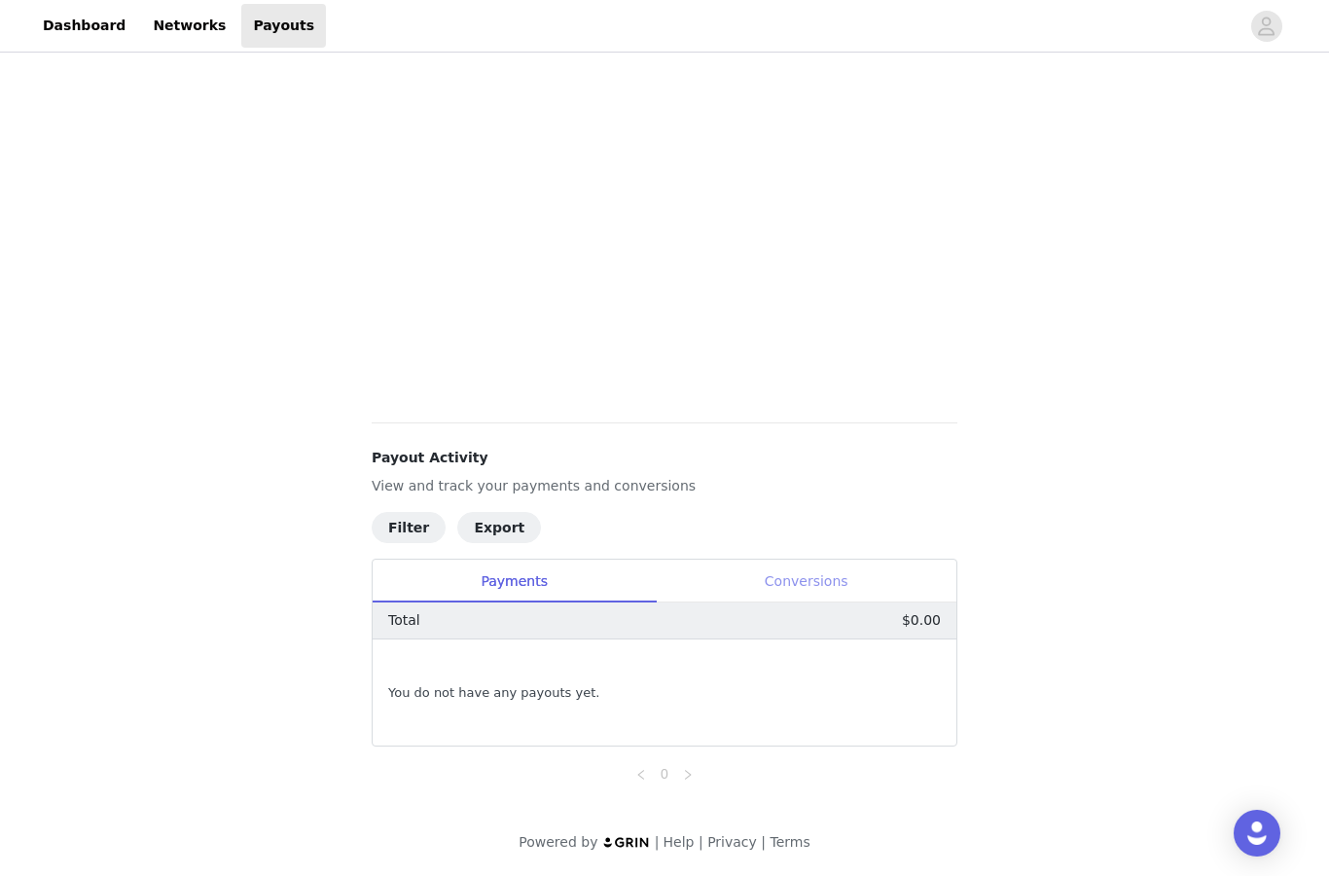
click at [780, 570] on div "Conversions" at bounding box center [806, 581] width 301 height 44
